Goal: Task Accomplishment & Management: Use online tool/utility

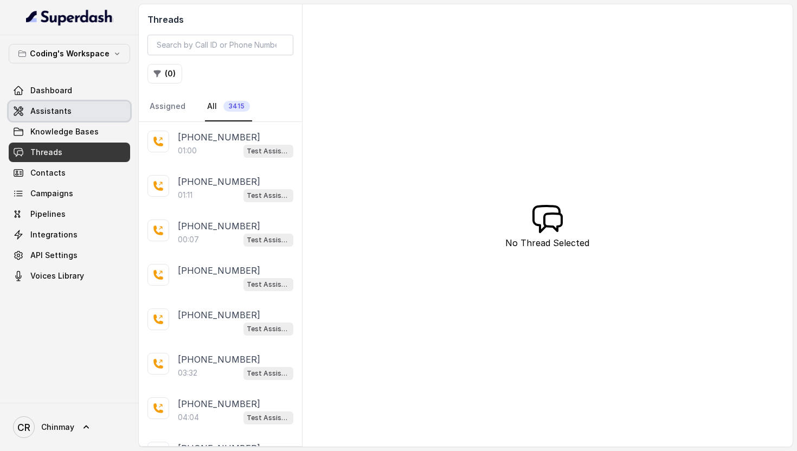
click at [74, 109] on link "Assistants" at bounding box center [70, 111] width 122 height 20
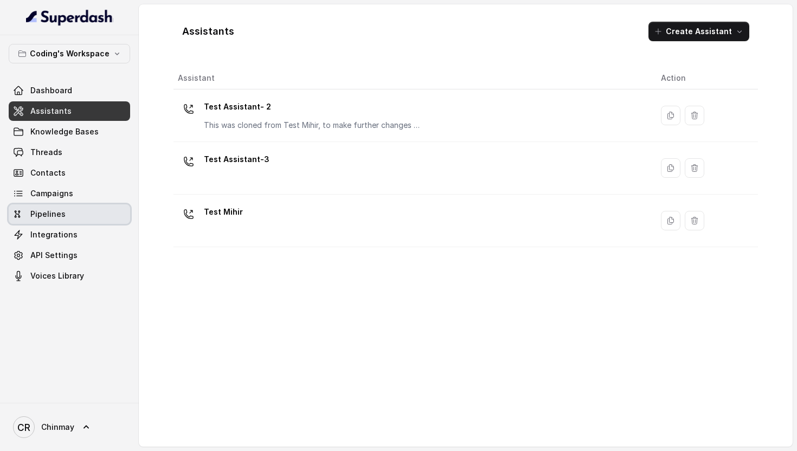
click at [55, 197] on span "Campaigns" at bounding box center [51, 193] width 43 height 11
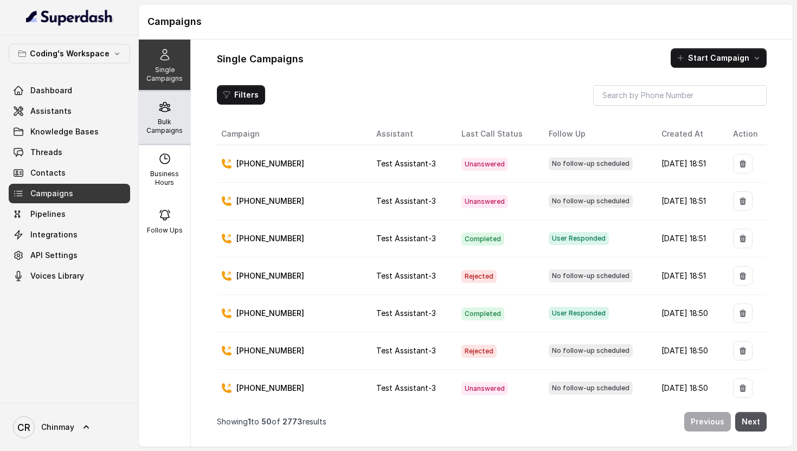
click at [154, 113] on div "Bulk Campaigns" at bounding box center [165, 118] width 52 height 52
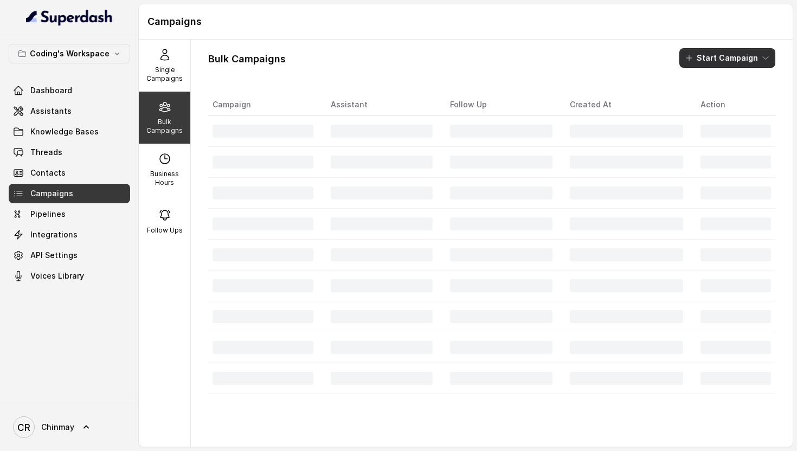
click at [719, 62] on button "Start Campaign" at bounding box center [728, 58] width 96 height 20
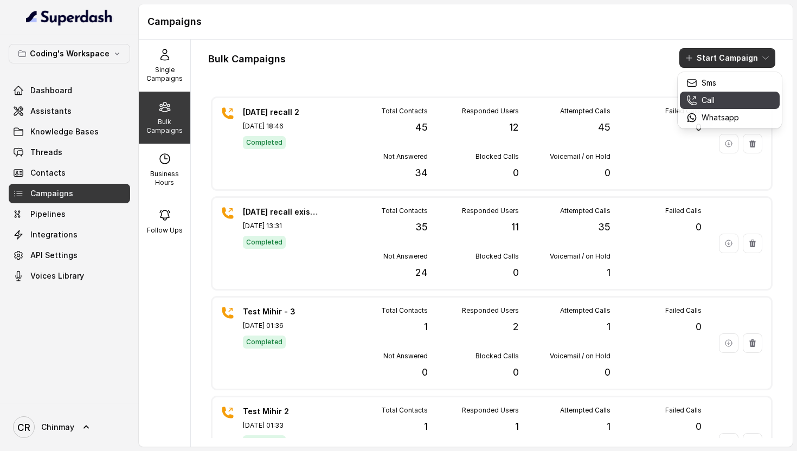
click at [711, 99] on p "Call" at bounding box center [708, 100] width 13 height 11
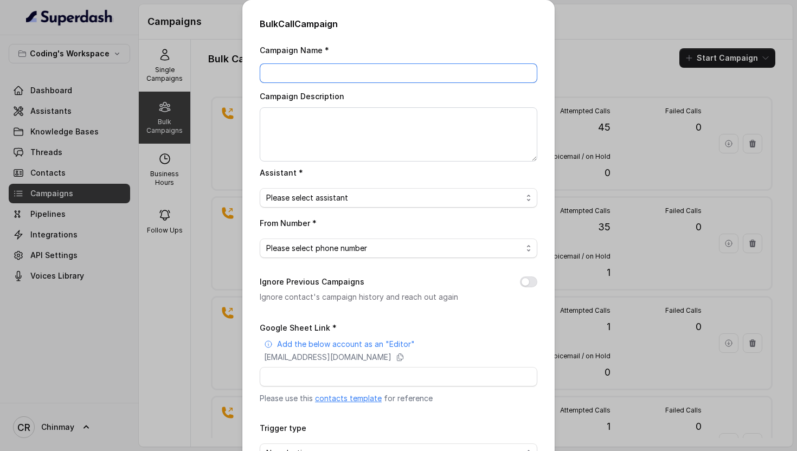
click at [330, 77] on input "Campaign Name *" at bounding box center [399, 73] width 278 height 20
type input "15 spet recall 1"
click at [316, 202] on span "Please select assistant" at bounding box center [394, 198] width 256 height 13
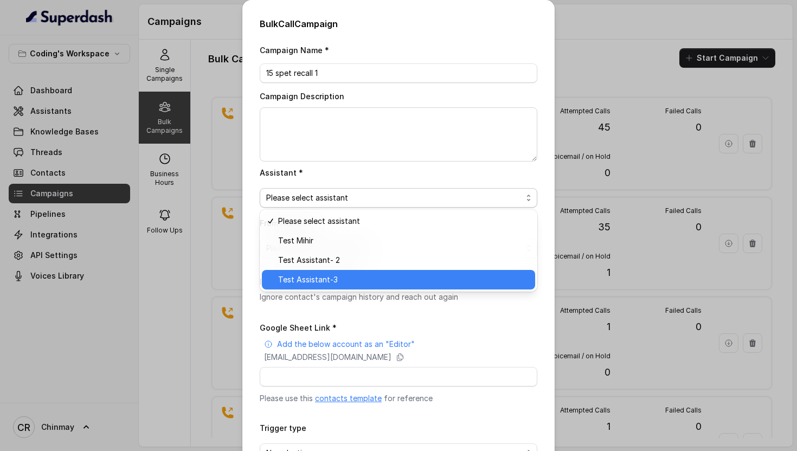
click at [329, 278] on span "Test Assistant-3" at bounding box center [403, 279] width 251 height 13
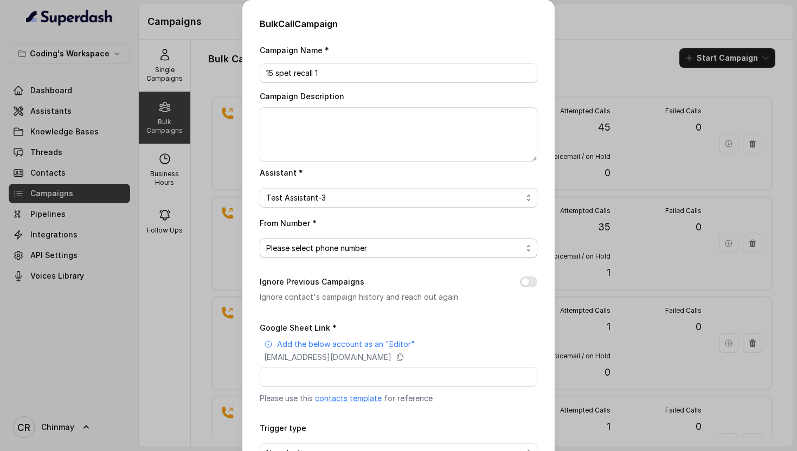
click at [297, 252] on span "Please select phone number" at bounding box center [394, 248] width 256 height 13
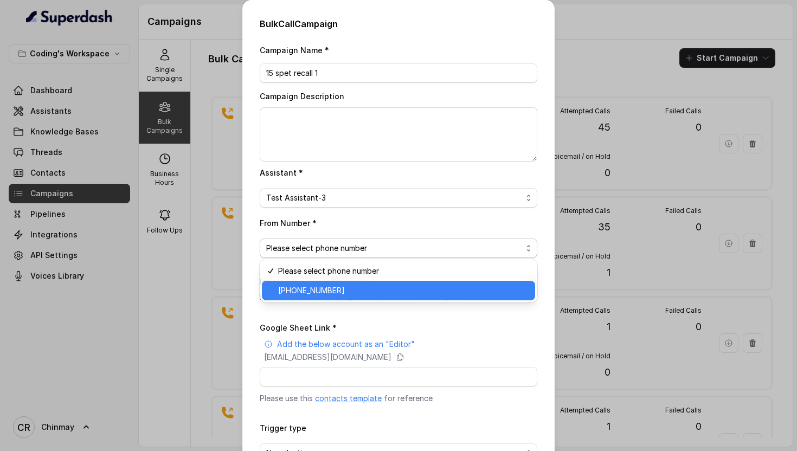
click at [311, 292] on span "[PHONE_NUMBER]" at bounding box center [403, 290] width 251 height 13
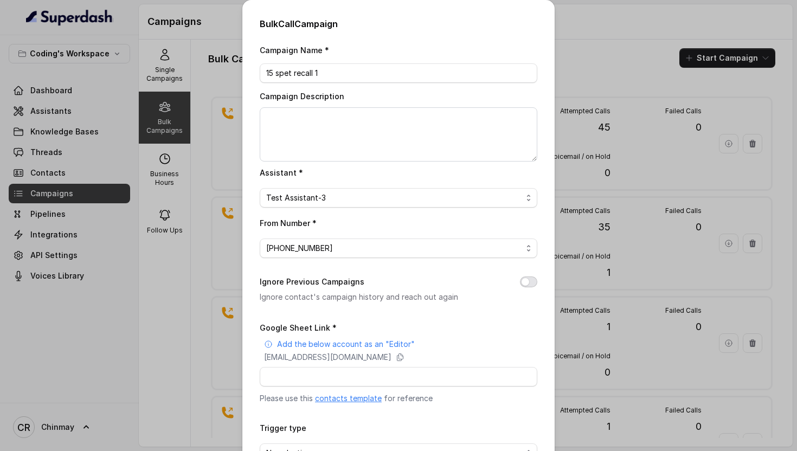
click at [534, 279] on button "Ignore Previous Campaigns" at bounding box center [528, 282] width 17 height 11
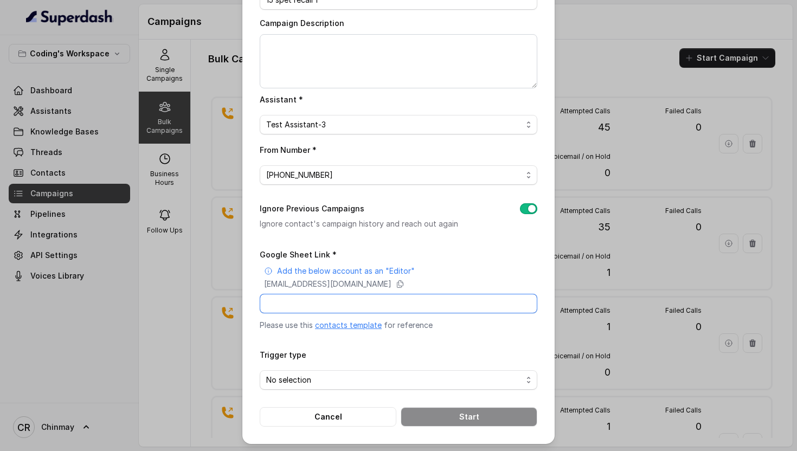
click at [318, 299] on input "Google Sheet Link *" at bounding box center [399, 304] width 278 height 20
type input "[URL][DOMAIN_NAME]"
click at [328, 386] on span "No selection" at bounding box center [399, 381] width 278 height 20
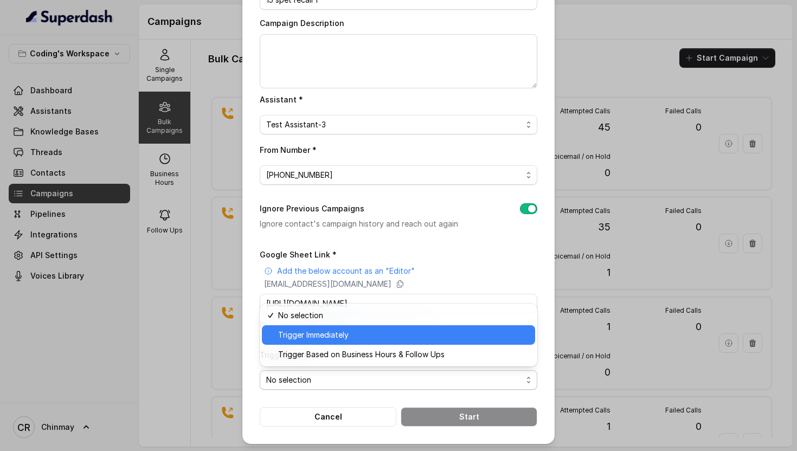
click at [318, 335] on span "Trigger Immediately" at bounding box center [403, 335] width 251 height 13
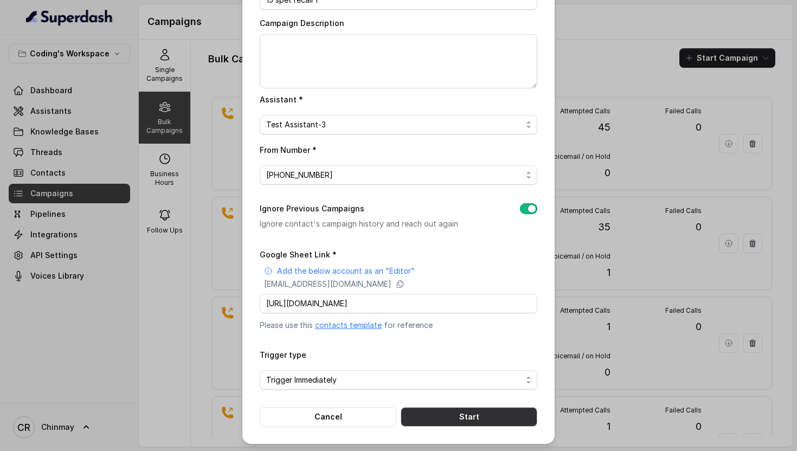
click at [475, 411] on button "Start" at bounding box center [469, 417] width 137 height 20
